Goal: Information Seeking & Learning: Understand process/instructions

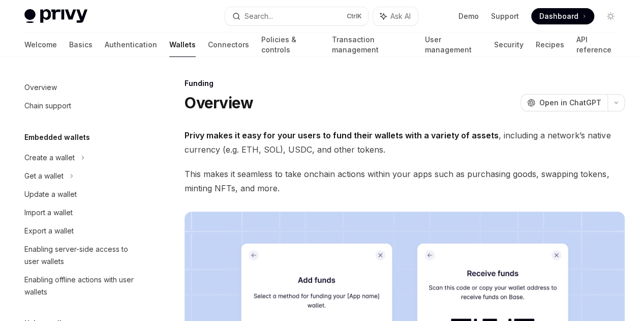
scroll to position [316, 0]
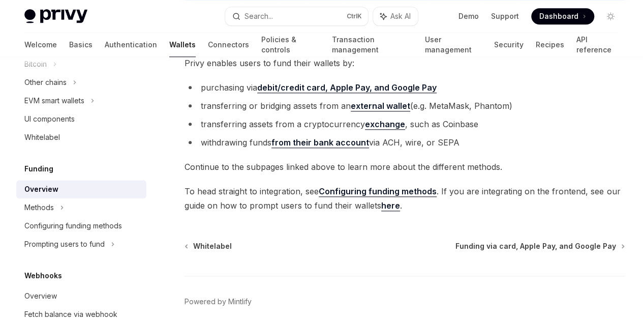
scroll to position [500, 0]
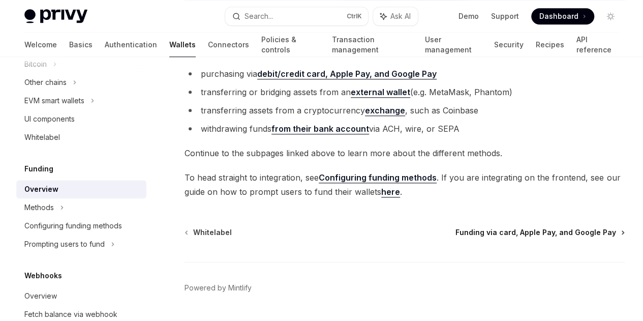
click at [455, 227] on span "Funding via card, Apple Pay, and Google Pay" at bounding box center [535, 232] width 161 height 10
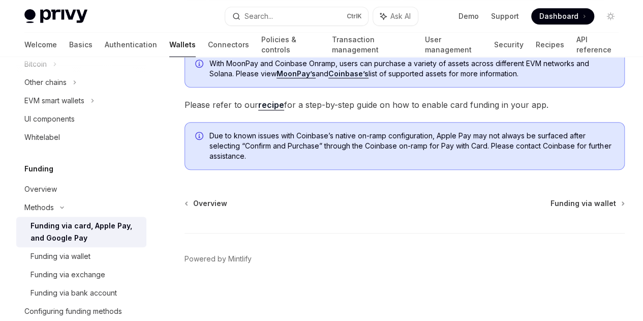
scroll to position [417, 0]
click at [417, 209] on div "Overview Funding via wallet Powered by [PERSON_NAME]" at bounding box center [404, 259] width 440 height 122
click at [550, 200] on span "Funding via wallet" at bounding box center [583, 203] width 66 height 10
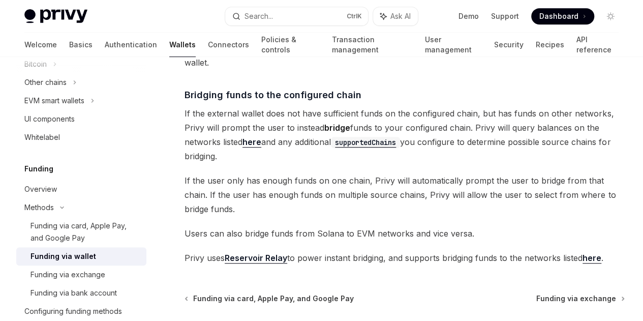
scroll to position [523, 0]
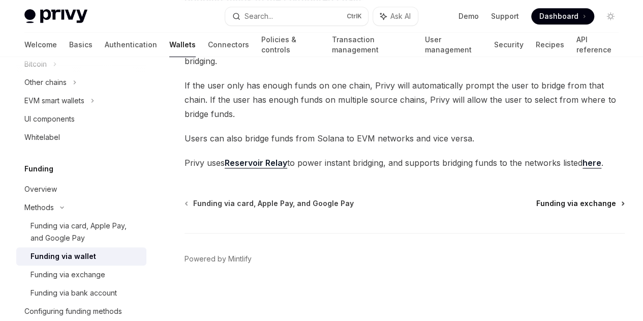
click at [536, 205] on span "Funding via exchange" at bounding box center [576, 203] width 80 height 10
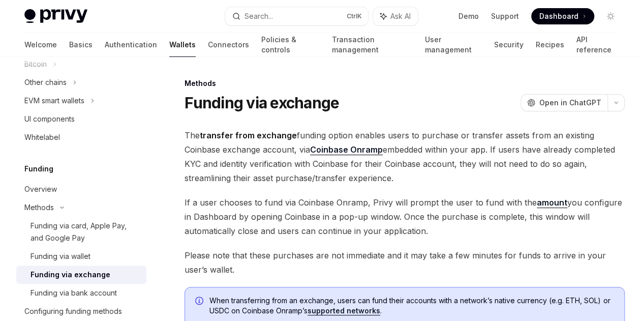
scroll to position [260, 0]
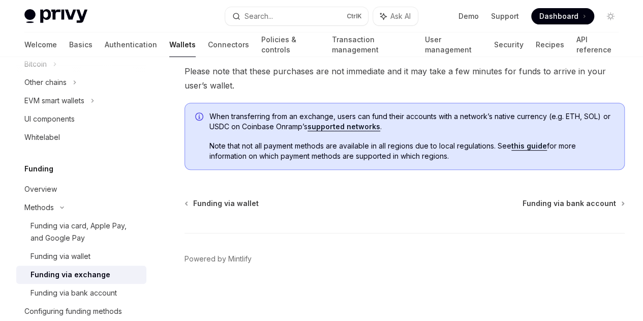
click at [387, 209] on div "Funding via wallet Funding via bank account Powered by Mintlify" at bounding box center [404, 259] width 440 height 122
click at [522, 204] on span "Funding via bank account" at bounding box center [568, 203] width 93 height 10
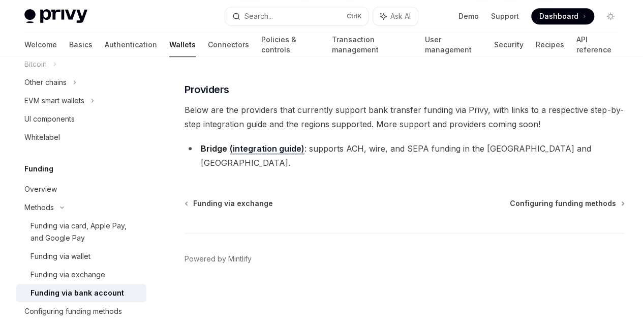
scroll to position [387, 0]
click at [510, 202] on span "Configuring funding methods" at bounding box center [563, 203] width 106 height 10
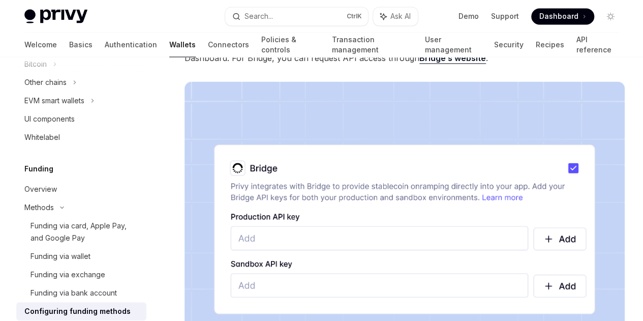
scroll to position [1050, 0]
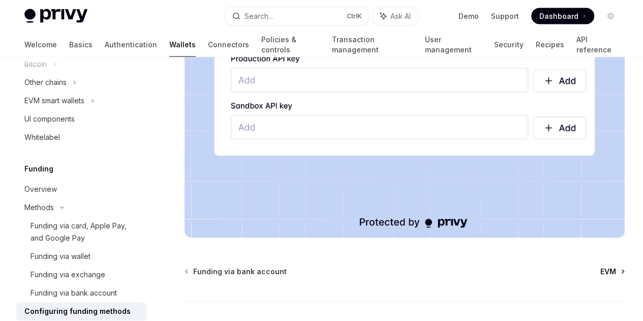
click at [600, 266] on span "EVM" at bounding box center [608, 271] width 16 height 10
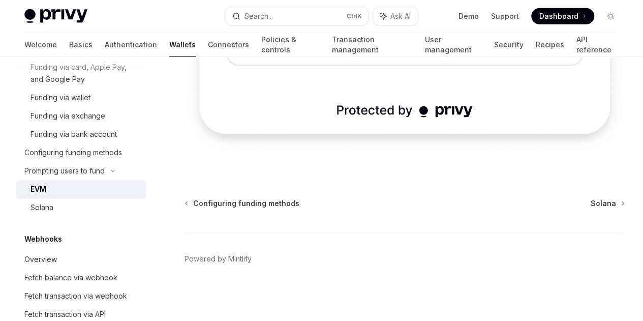
scroll to position [3718, 0]
click at [267, 202] on span "Configuring funding methods" at bounding box center [246, 203] width 106 height 10
type textarea "*"
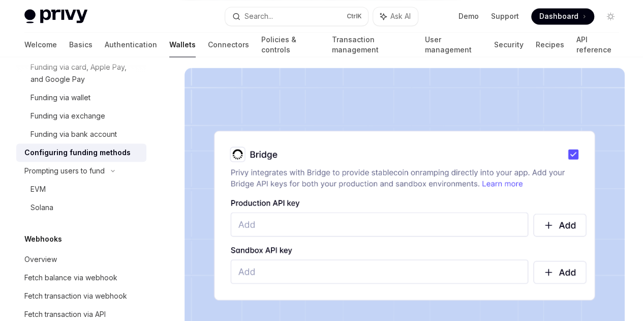
scroll to position [907, 0]
click at [419, 49] on link "Bridge’s website" at bounding box center [452, 44] width 67 height 11
